Goal: Task Accomplishment & Management: Manage account settings

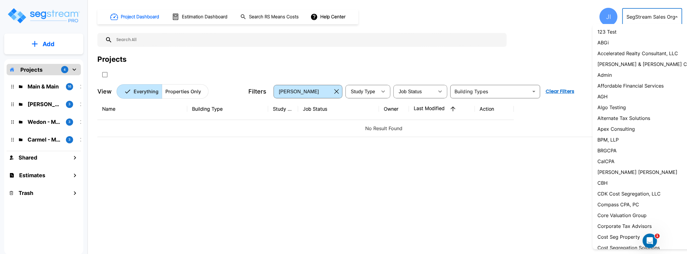
click at [647, 18] on body "× Your report is being generated. Be patient! × We're working on your Modificat…" at bounding box center [343, 127] width 687 height 254
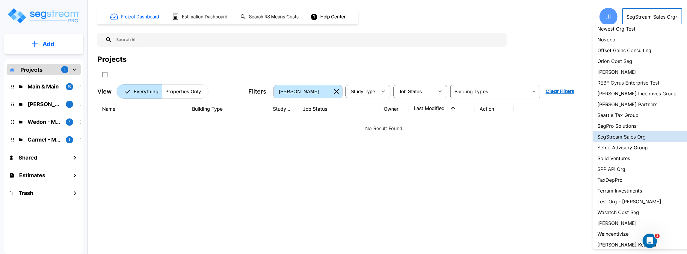
click at [513, 175] on div at bounding box center [343, 127] width 687 height 254
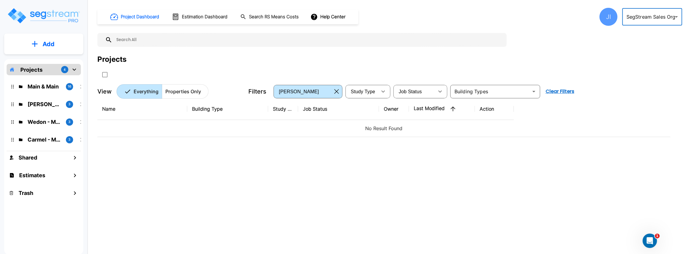
click at [647, 7] on div "Project Dashboard Estimation Dashboard Search RS Means Costs Help Center JI Seg…" at bounding box center [390, 127] width 594 height 254
click at [645, 16] on body "× Your report is being generated. Be patient! × We're working on your Modificat…" at bounding box center [343, 127] width 687 height 254
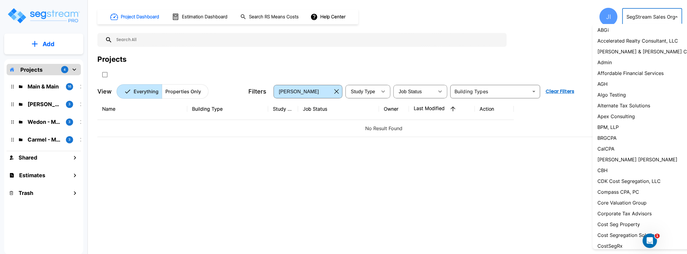
scroll to position [0, 0]
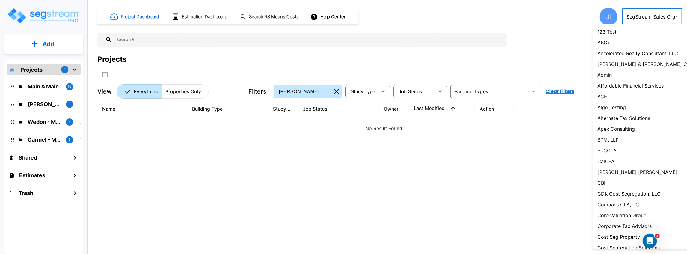
click at [646, 56] on p "Accelerated Realty Consultant, LLC" at bounding box center [637, 53] width 81 height 7
type input "140"
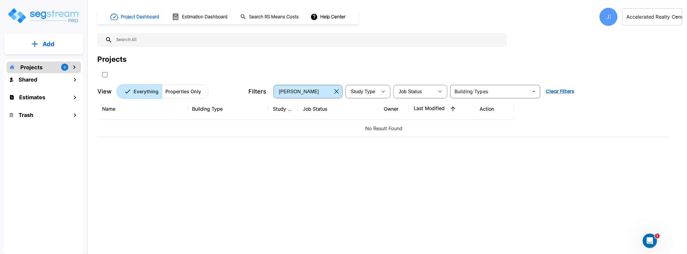
click at [609, 16] on div "JI" at bounding box center [608, 17] width 18 height 18
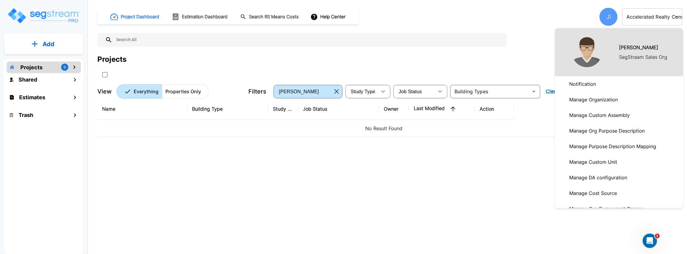
click at [608, 100] on p "Manage Organization" at bounding box center [593, 99] width 53 height 12
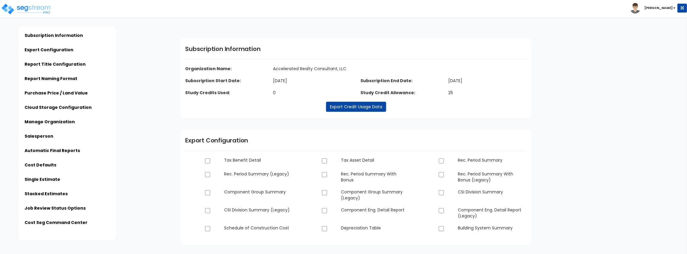
type input "Accelerated Realty Consultant, LLC"
type input "[EMAIL_ADDRESS][DOMAIN_NAME]"
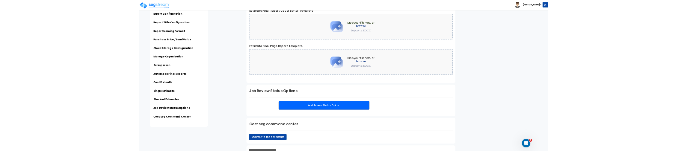
scroll to position [1351, 0]
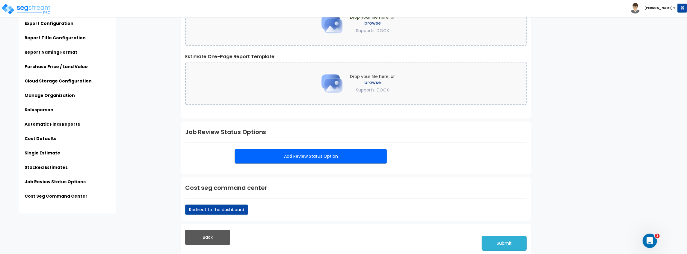
click at [509, 241] on button "Submit" at bounding box center [504, 242] width 45 height 15
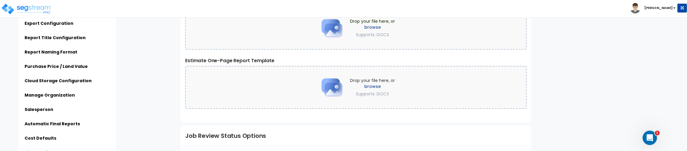
scroll to position [1454, 0]
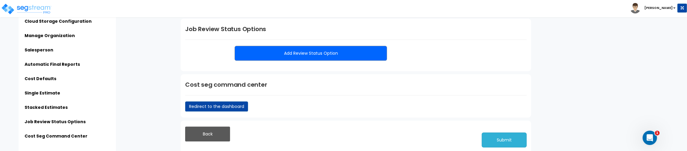
click at [503, 133] on button "Submit" at bounding box center [504, 140] width 45 height 15
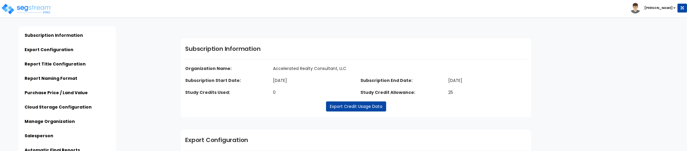
scroll to position [1454, 0]
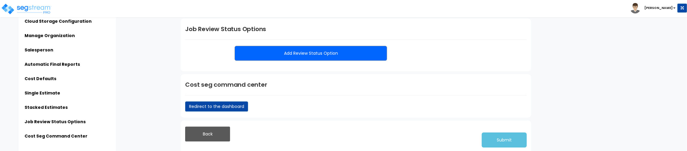
type input "Accelerated Realty Consultant, LLC"
type input "[EMAIL_ADDRESS][DOMAIN_NAME]"
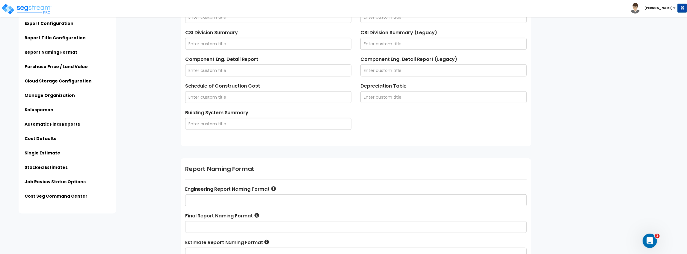
scroll to position [439, 0]
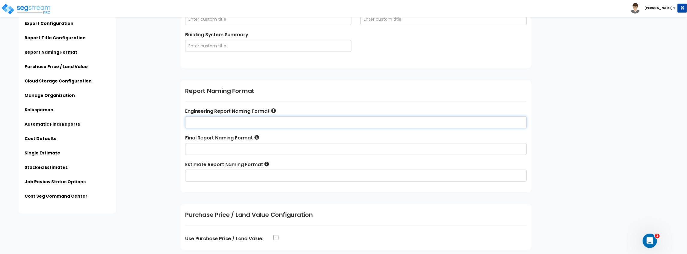
click at [284, 121] on input "text" at bounding box center [355, 122] width 341 height 12
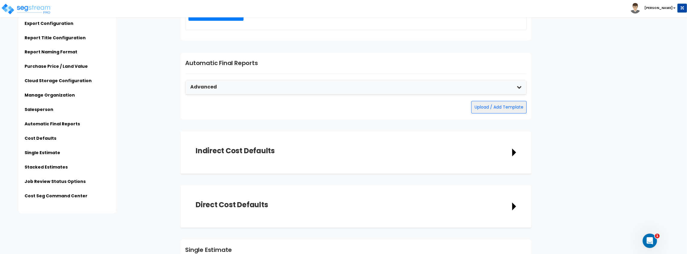
scroll to position [958, 0]
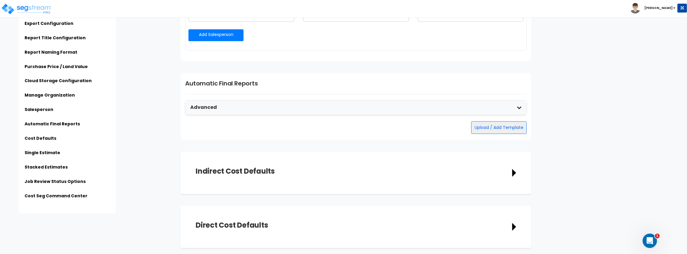
click at [518, 109] on div "Advanced" at bounding box center [355, 108] width 341 height 14
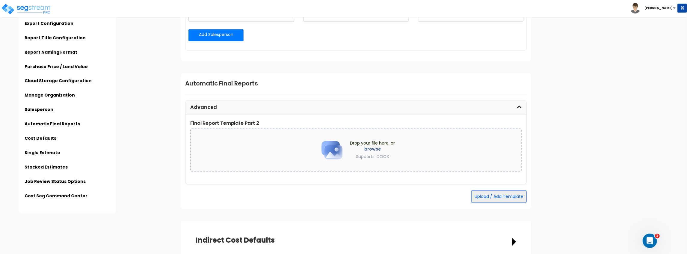
click at [522, 104] on div "Advanced" at bounding box center [355, 108] width 341 height 14
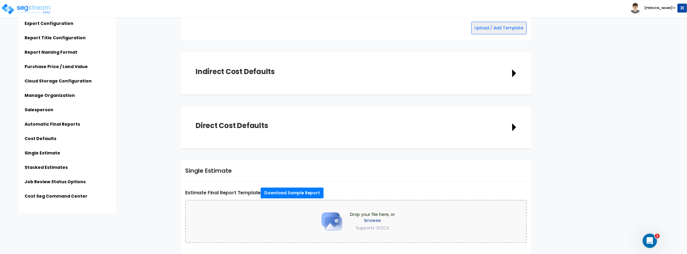
scroll to position [1178, 0]
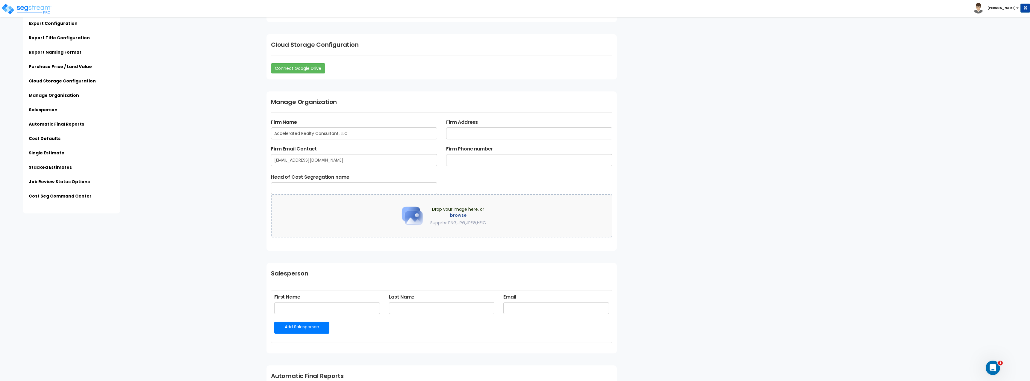
scroll to position [569, 0]
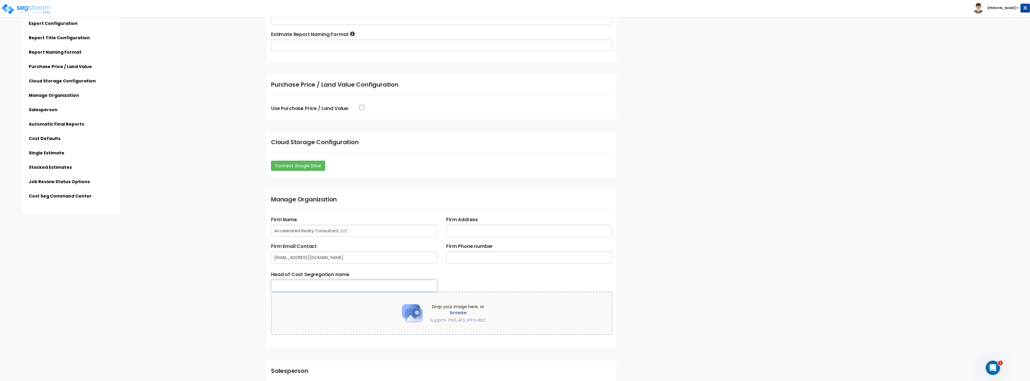
click at [320, 284] on input "text" at bounding box center [354, 285] width 166 height 12
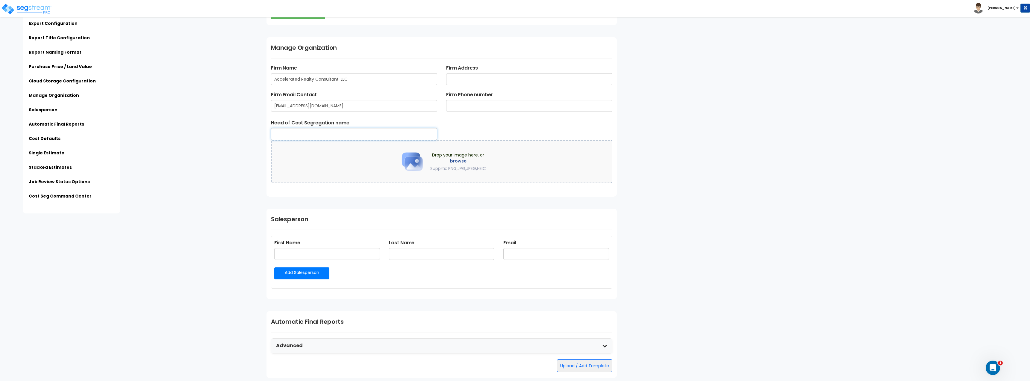
scroll to position [719, 0]
click at [455, 165] on label "browse" at bounding box center [458, 163] width 56 height 6
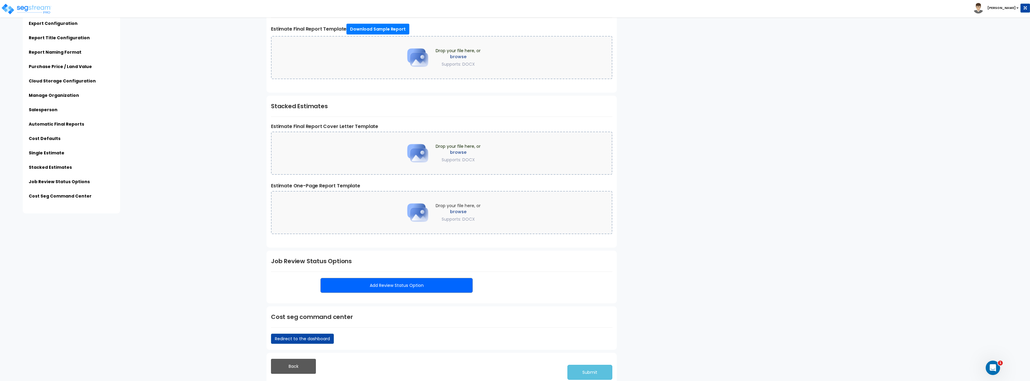
scroll to position [1211, 0]
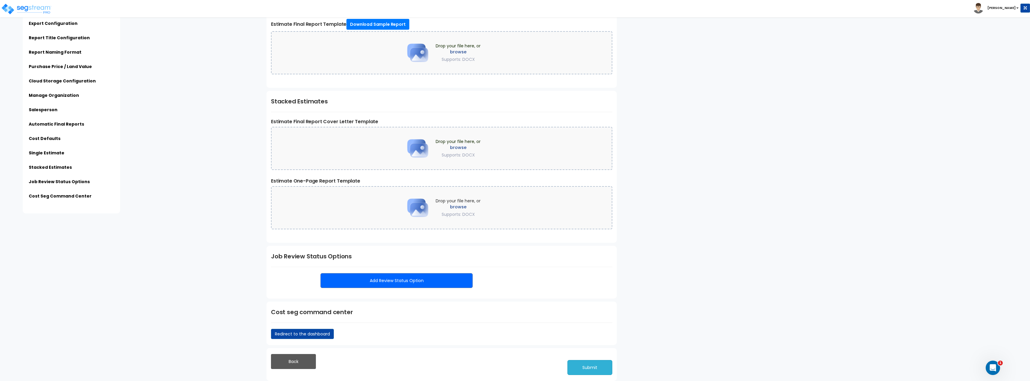
click at [597, 368] on button "Submit" at bounding box center [590, 367] width 45 height 15
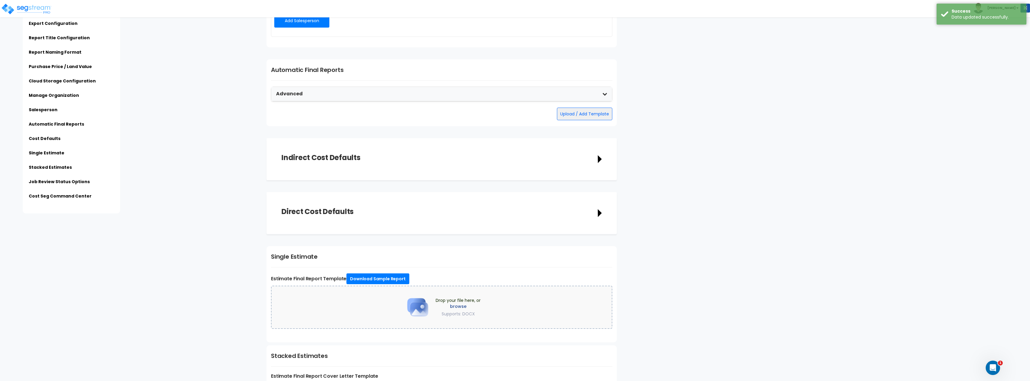
scroll to position [941, 0]
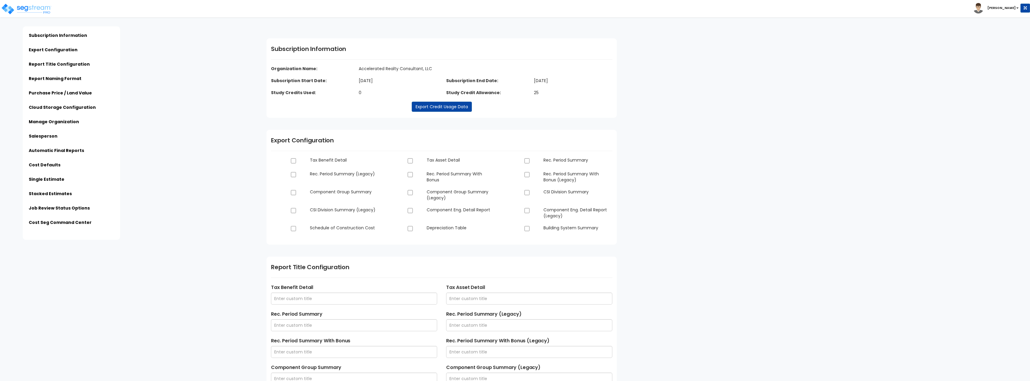
scroll to position [941, 0]
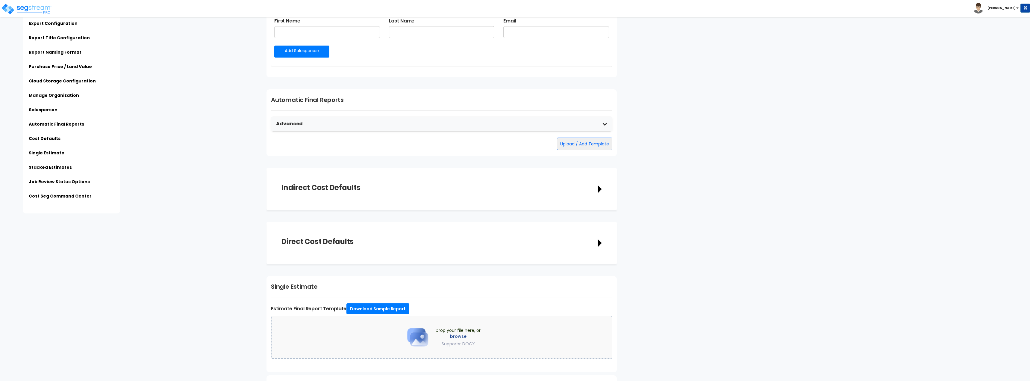
type input "Accelerated Realty Consultant, LLC"
type input "[EMAIL_ADDRESS][DOMAIN_NAME]"
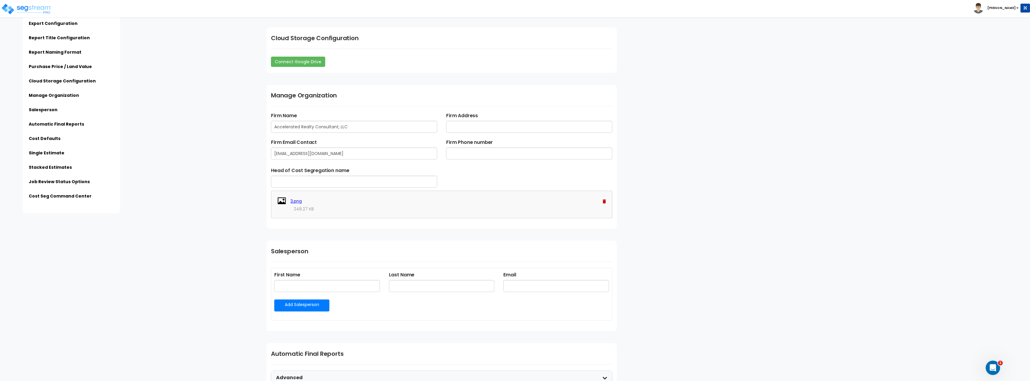
scroll to position [779, 0]
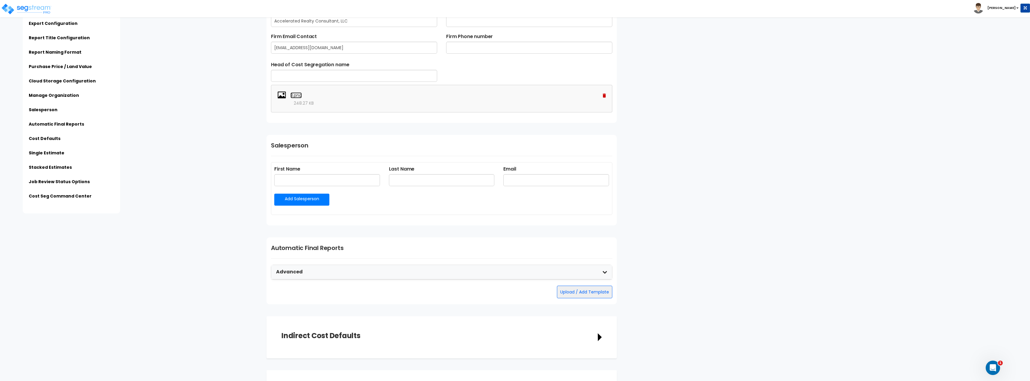
click at [295, 95] on link "3.png" at bounding box center [296, 95] width 11 height 6
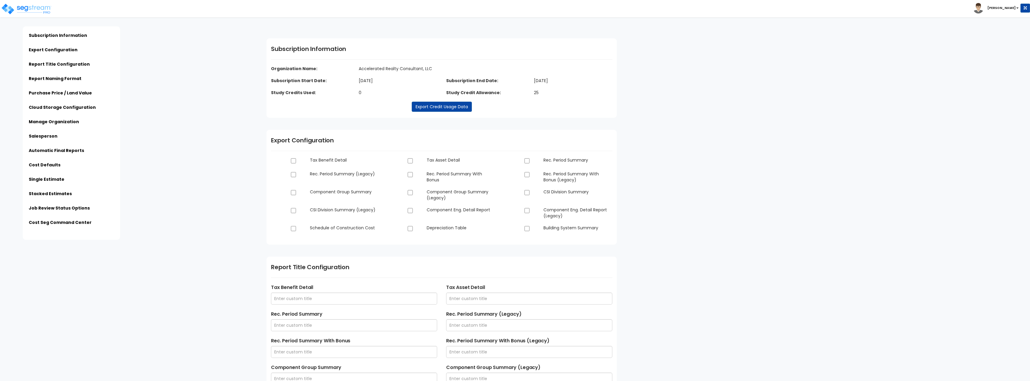
scroll to position [779, 0]
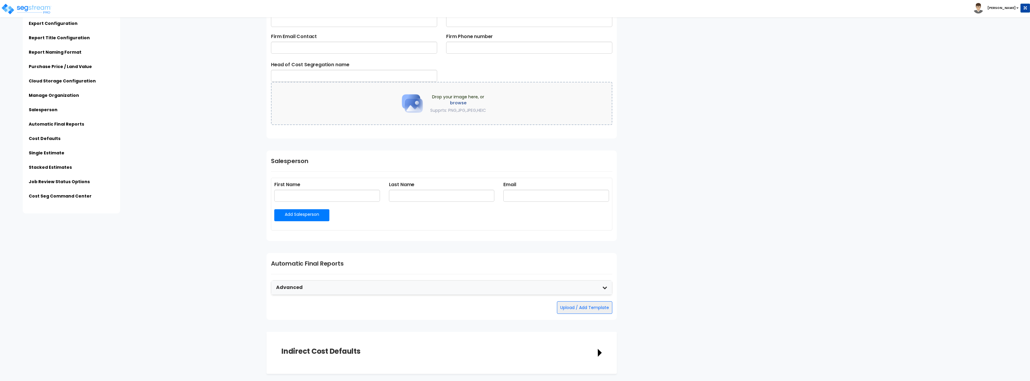
type input "Accelerated Realty Consultant, LLC"
type input "[EMAIL_ADDRESS][DOMAIN_NAME]"
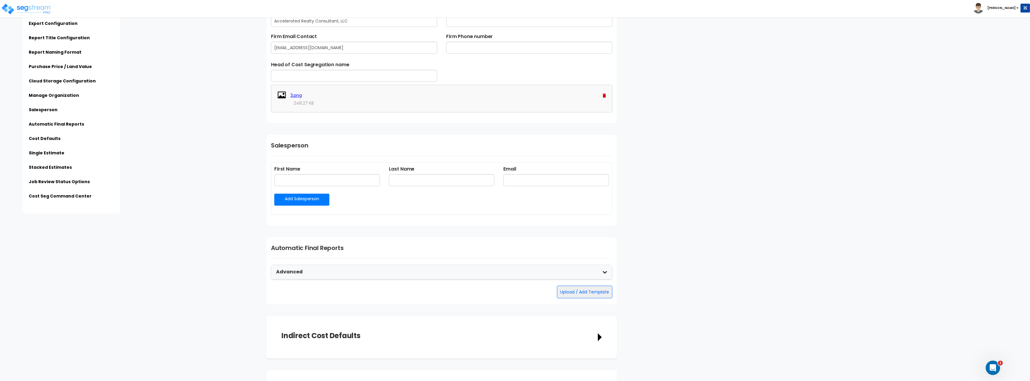
scroll to position [0, 0]
click at [605, 96] on img at bounding box center [604, 95] width 3 height 4
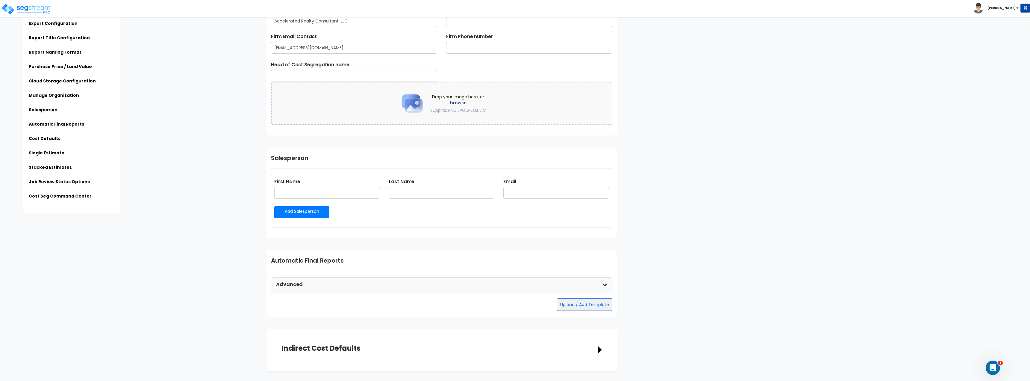
click at [682, 202] on div "Subscription Information Organization Name: Accelerated Realty Consultant, LLC …" at bounding box center [646, 37] width 768 height 1578
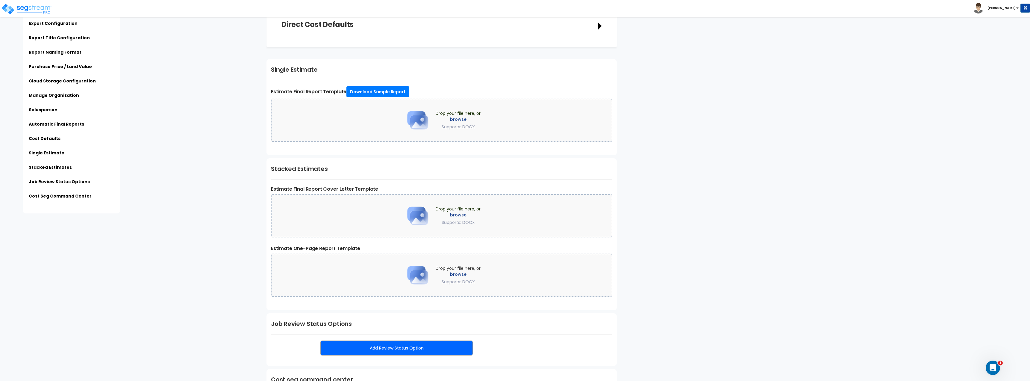
scroll to position [1224, 0]
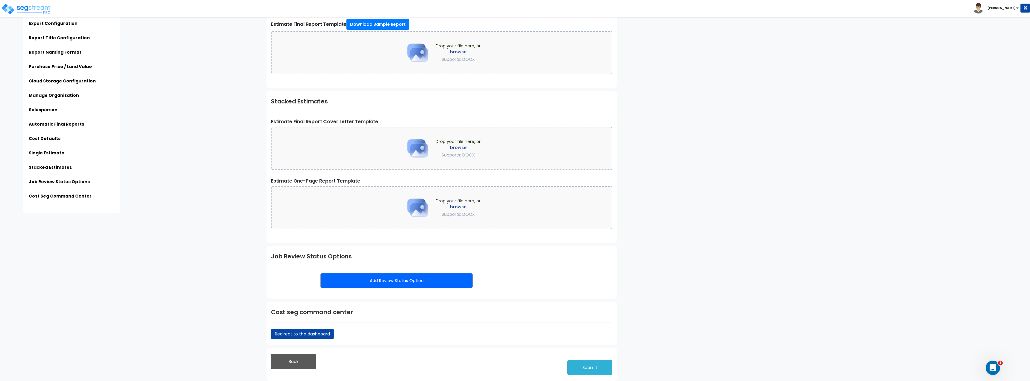
click at [584, 368] on button "Submit" at bounding box center [590, 367] width 45 height 15
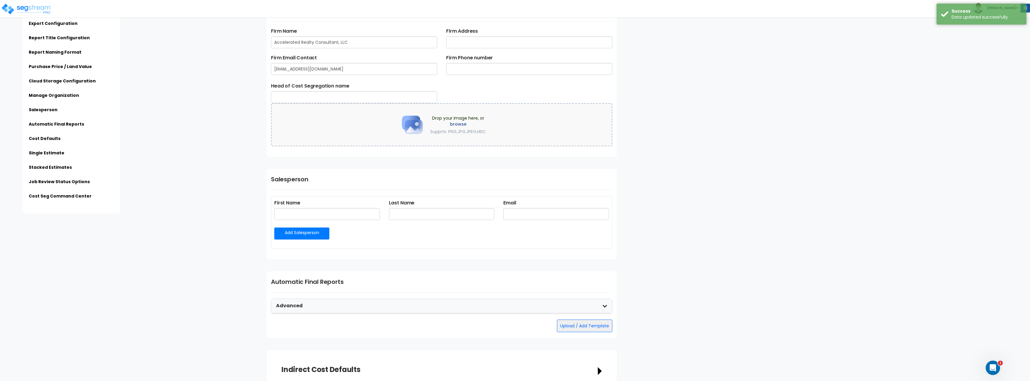
scroll to position [684, 0]
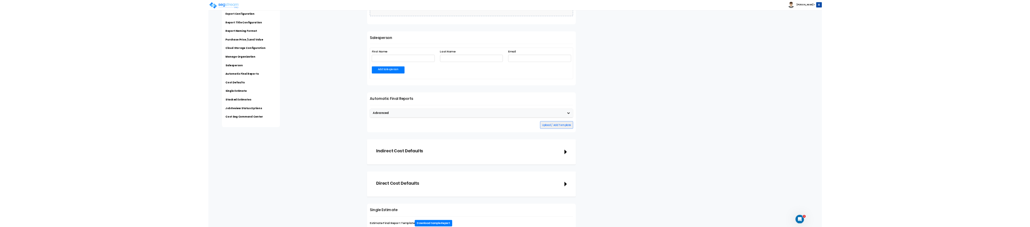
scroll to position [719, 0]
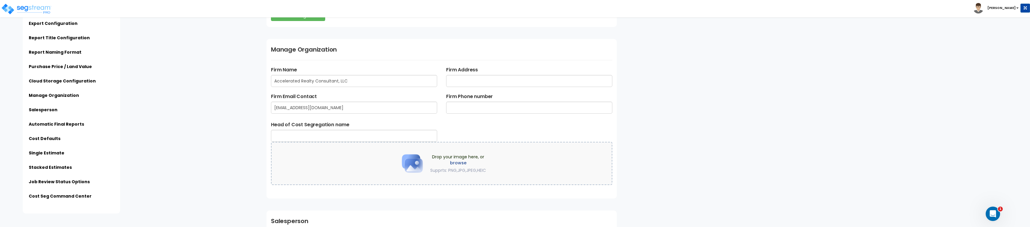
click at [685, 109] on div "Subscription Information Organization Name: Accelerated Realty Consultant, LLC …" at bounding box center [646, 98] width 768 height 1581
click at [725, 157] on div "Subscription Information Organization Name: Accelerated Realty Consultant, LLC …" at bounding box center [646, 98] width 768 height 1581
